Goal: Information Seeking & Learning: Learn about a topic

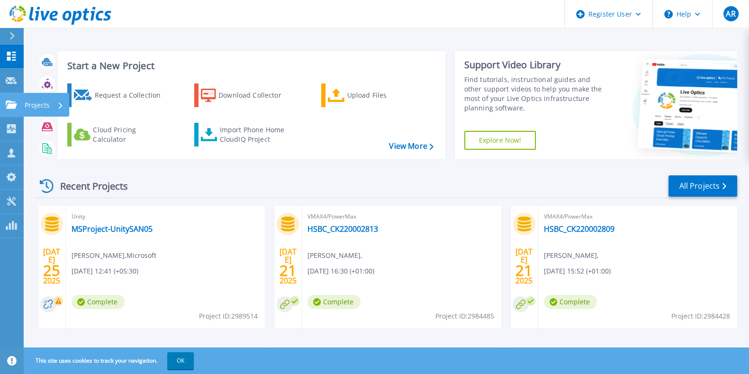
drag, startPoint x: 11, startPoint y: 106, endPoint x: 28, endPoint y: 106, distance: 17.1
click at [11, 106] on icon at bounding box center [11, 104] width 11 height 8
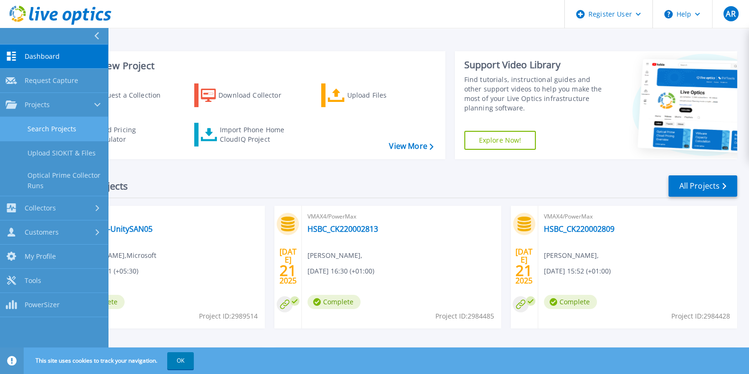
click at [46, 126] on link "Search Projects" at bounding box center [54, 129] width 108 height 24
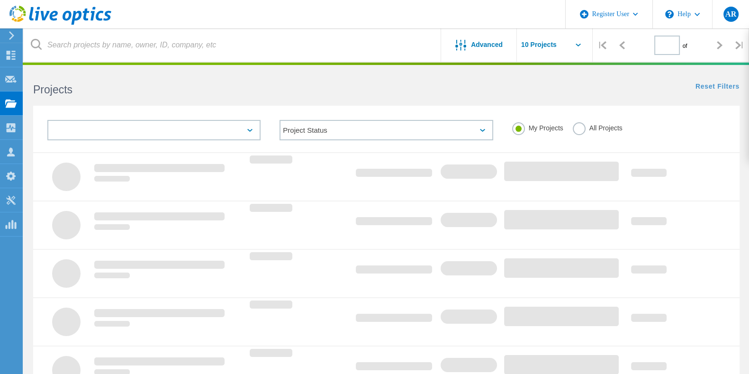
type input "1"
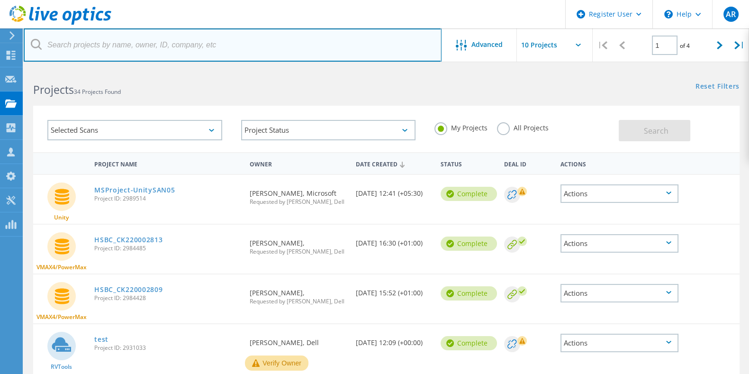
click at [63, 45] on input "text" at bounding box center [233, 44] width 418 height 33
paste input "2352312"
type input "2352312"
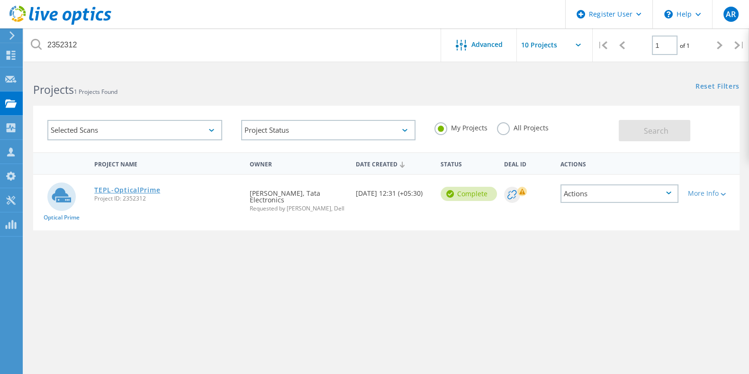
click at [118, 188] on link "TEPL-OpticalPrime" at bounding box center [127, 190] width 66 height 7
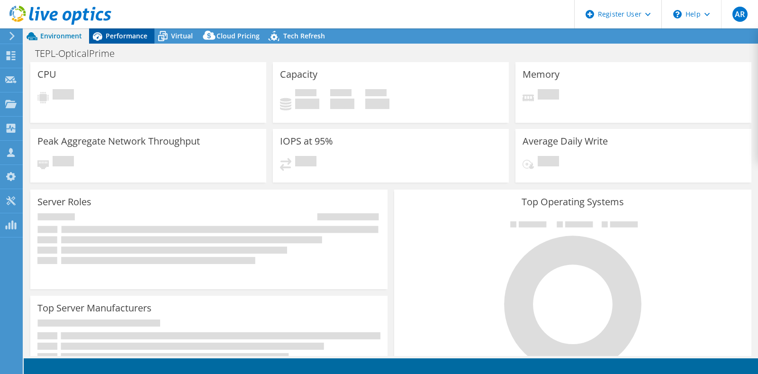
select select "[GEOGRAPHIC_DATA]"
select select "USD"
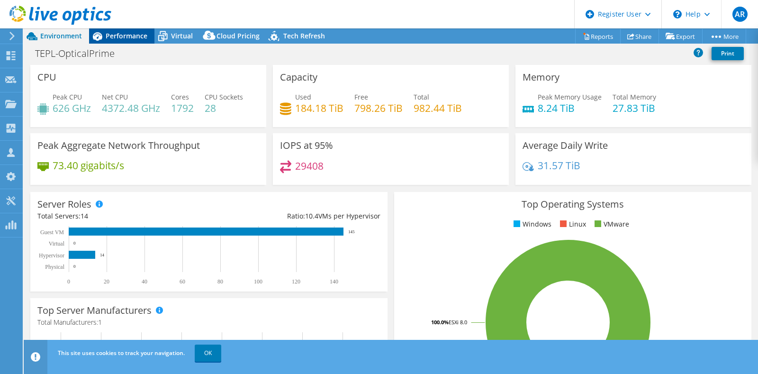
click at [120, 37] on span "Performance" at bounding box center [127, 35] width 42 height 9
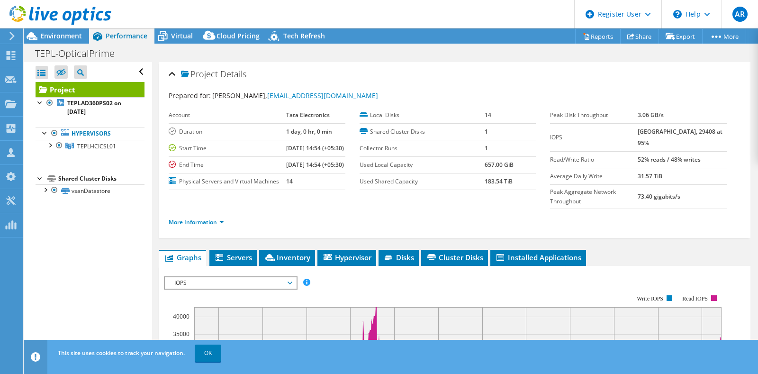
click at [190, 289] on span "IOPS" at bounding box center [231, 282] width 122 height 11
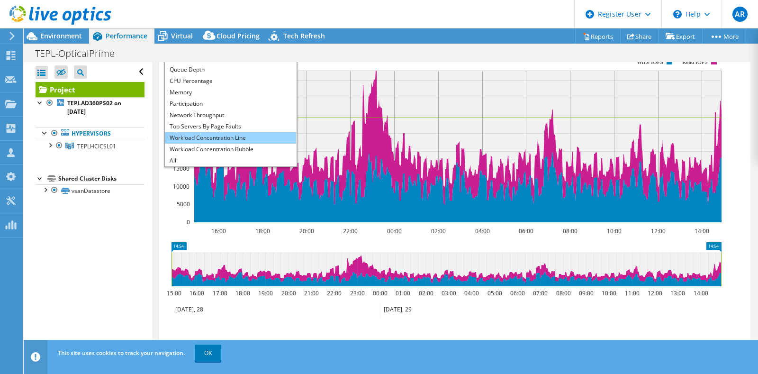
scroll to position [296, 0]
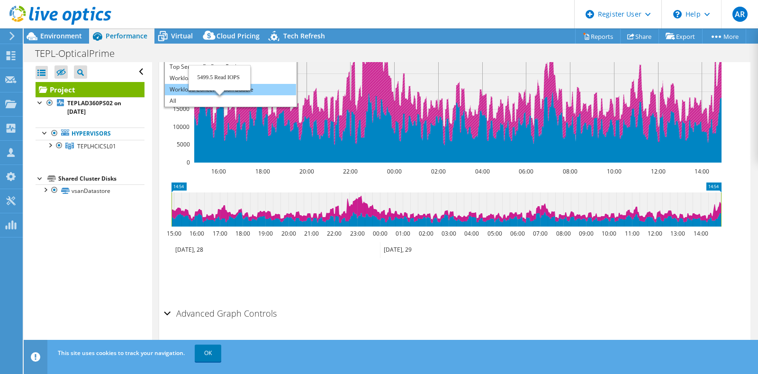
click at [210, 95] on li "Workload Concentration Bubble" at bounding box center [230, 89] width 131 height 11
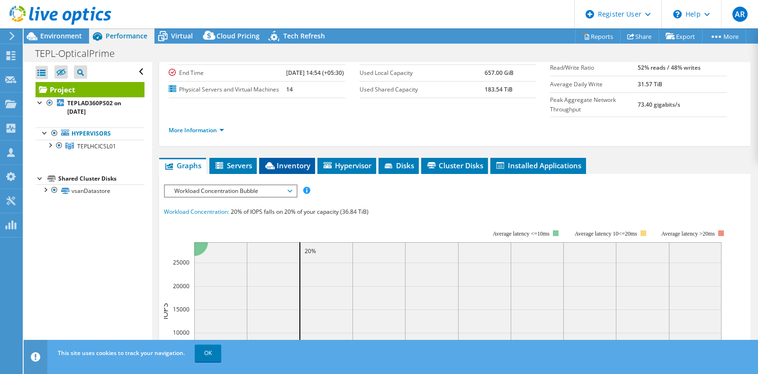
scroll to position [118, 0]
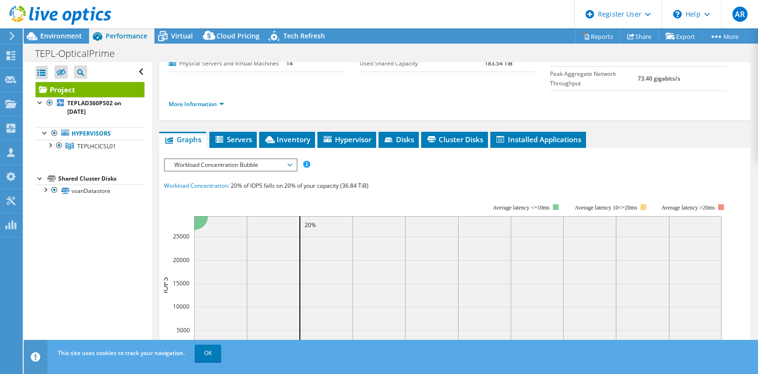
click at [261, 171] on span "Workload Concentration Bubble" at bounding box center [231, 164] width 122 height 11
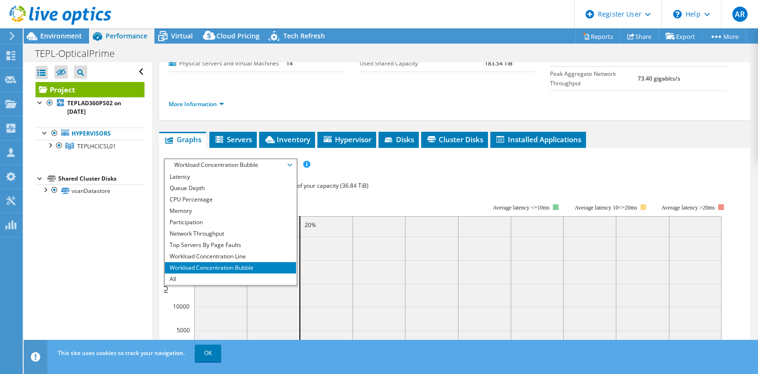
click at [261, 171] on span "Workload Concentration Bubble" at bounding box center [231, 164] width 122 height 11
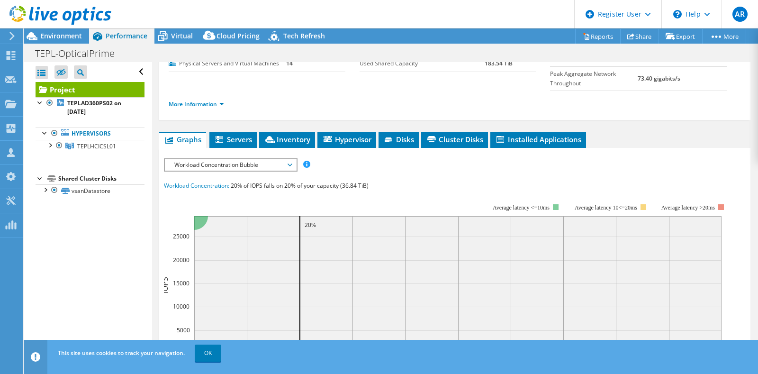
click at [404, 191] on div "Workload Concentration: 20% of IOPS falls on 20% of your capacity (36.84 TiB)" at bounding box center [455, 186] width 582 height 10
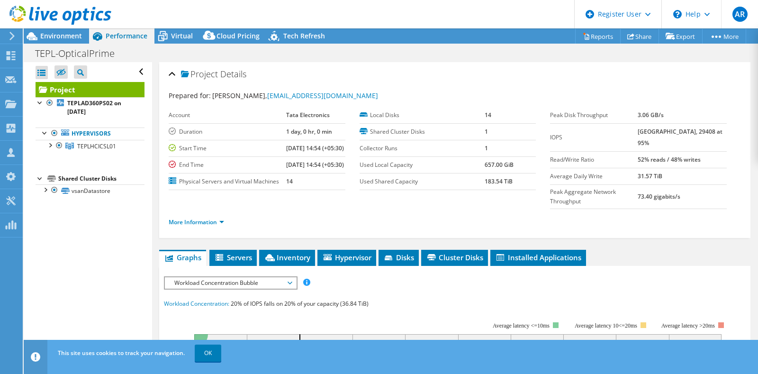
scroll to position [59, 0]
